Goal: Transaction & Acquisition: Purchase product/service

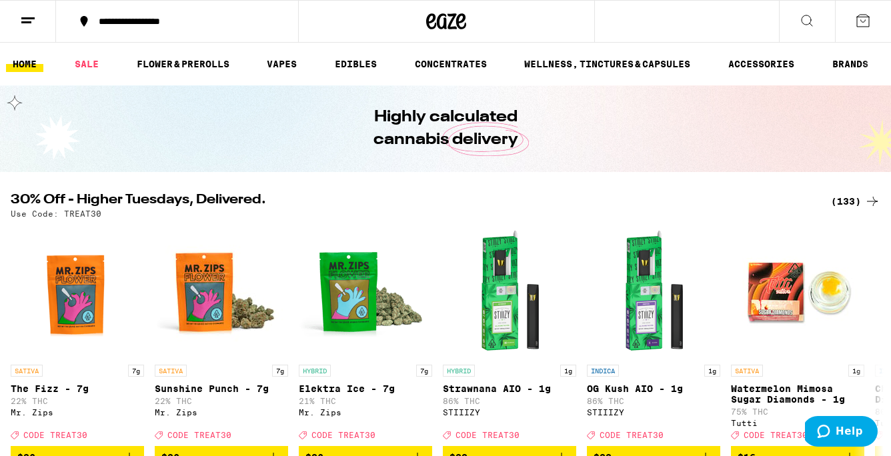
click at [847, 203] on div "(133)" at bounding box center [855, 201] width 49 height 16
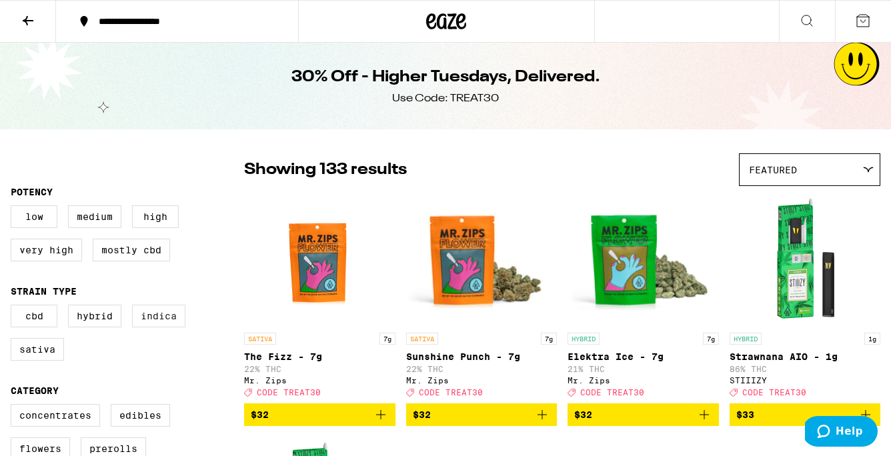
click at [183, 324] on label "Indica" at bounding box center [158, 316] width 53 height 23
click at [14, 308] on input "Indica" at bounding box center [13, 307] width 1 height 1
checkbox input "true"
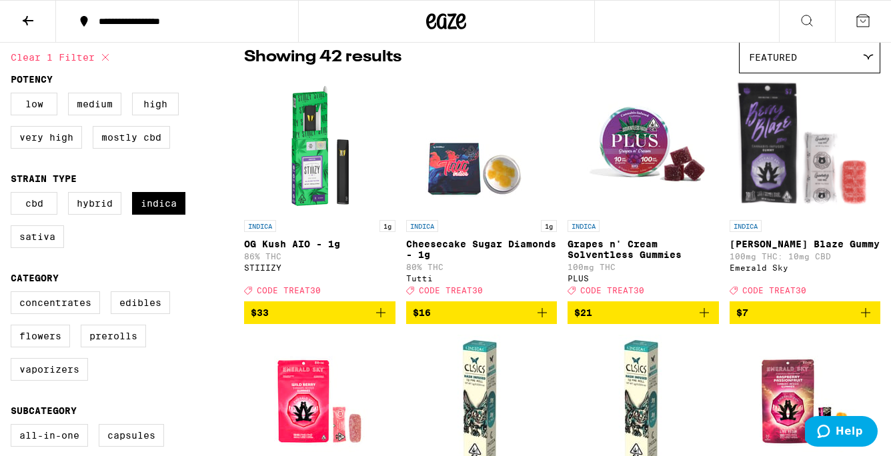
scroll to position [123, 0]
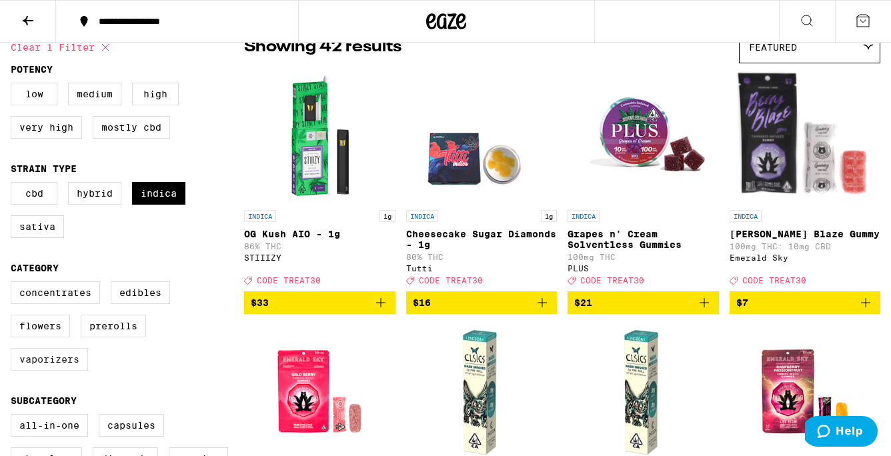
click at [70, 371] on label "Vaporizers" at bounding box center [49, 359] width 77 height 23
click at [14, 284] on input "Vaporizers" at bounding box center [13, 284] width 1 height 1
checkbox input "true"
